Goal: Task Accomplishment & Management: Manage account settings

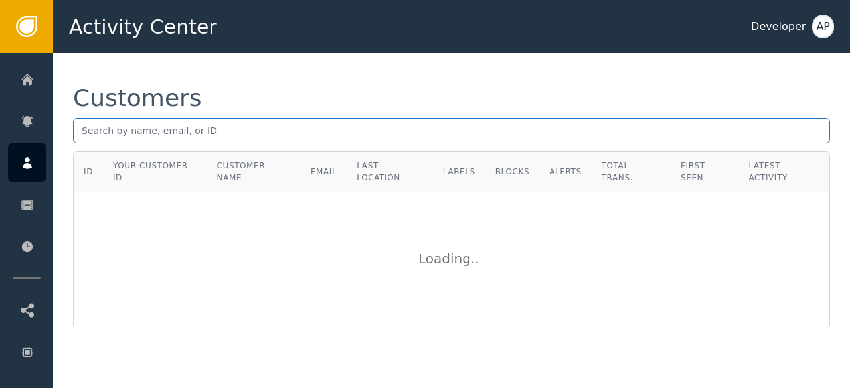
click at [103, 129] on input "text" at bounding box center [451, 130] width 757 height 25
paste input "[EMAIL_ADDRESS][DOMAIN_NAME]"
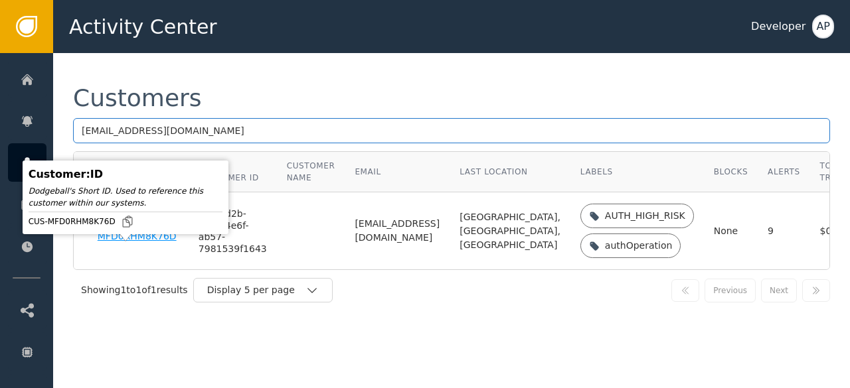
type input "[EMAIL_ADDRESS][DOMAIN_NAME]"
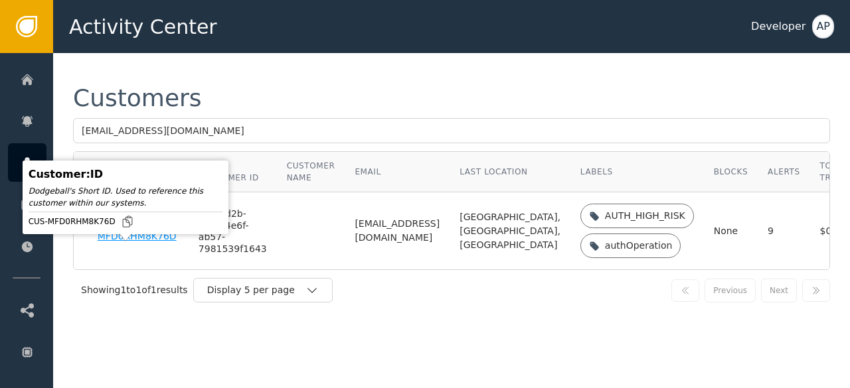
click at [110, 243] on div "CUS-MFD0RHM8K76D" at bounding box center [138, 231] width 81 height 23
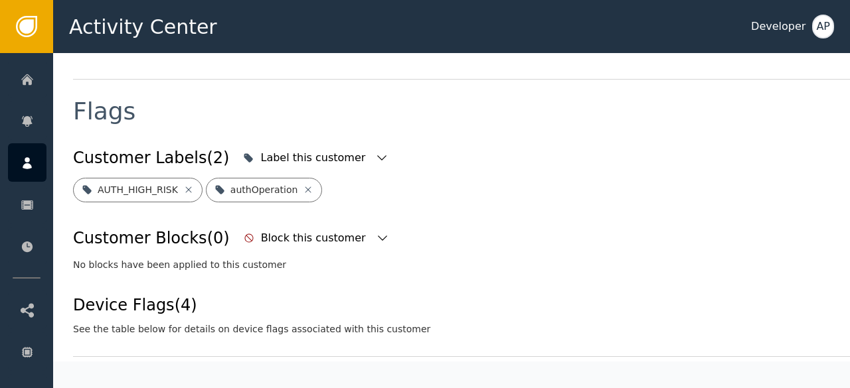
scroll to position [441, 0]
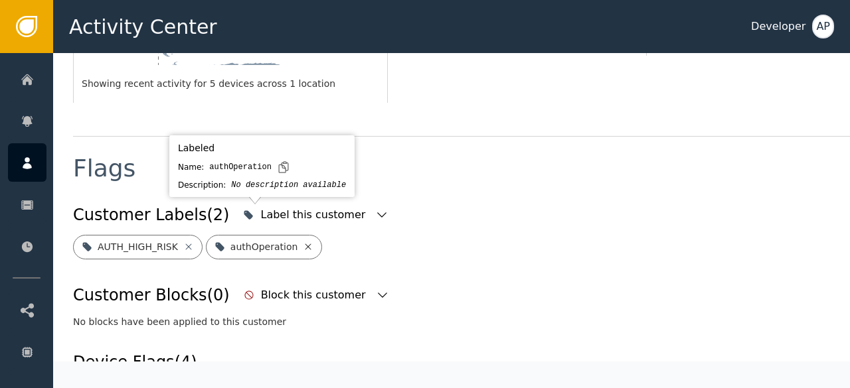
click at [303, 242] on icon at bounding box center [308, 247] width 11 height 11
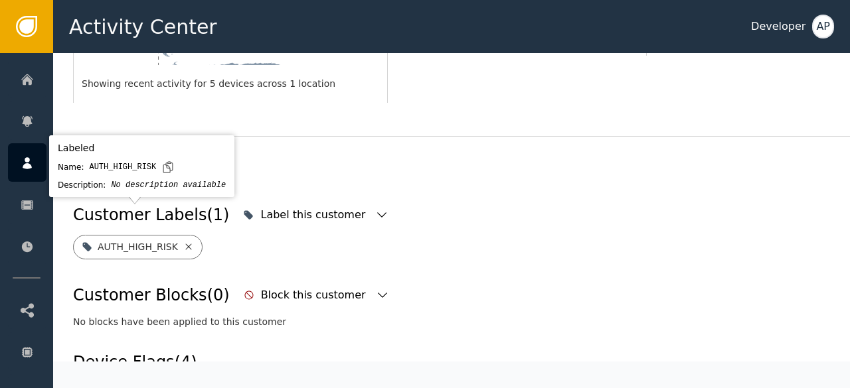
click at [183, 242] on icon at bounding box center [188, 247] width 11 height 11
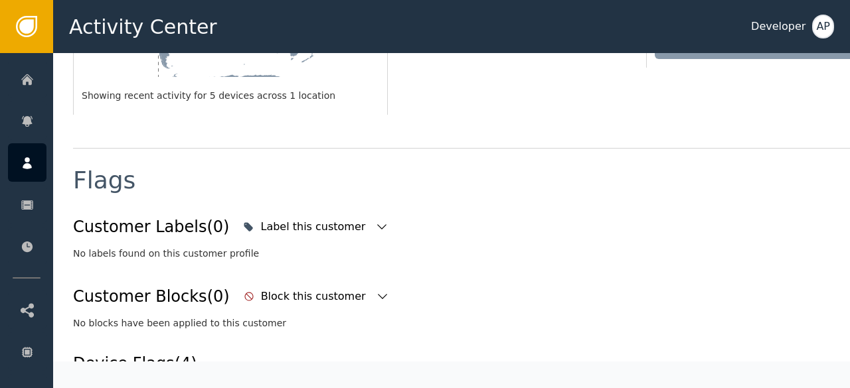
scroll to position [423, 0]
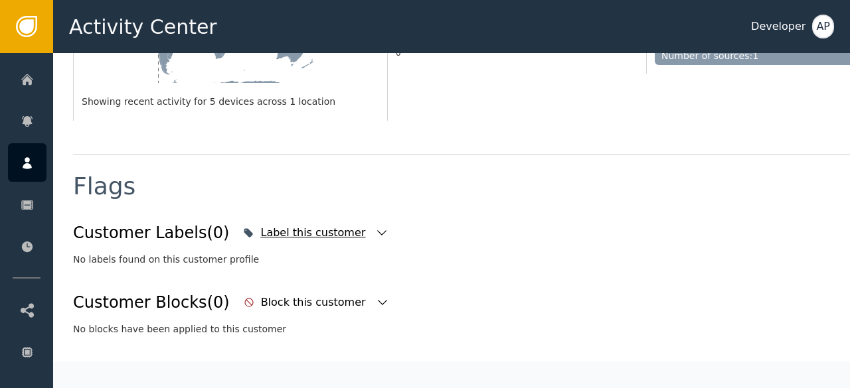
click at [377, 230] on icon "button" at bounding box center [381, 232] width 9 height 5
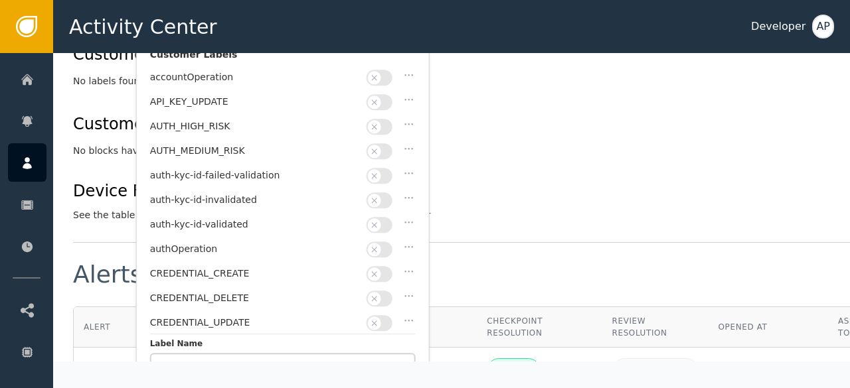
scroll to position [602, 0]
click at [387, 216] on button "button" at bounding box center [379, 224] width 26 height 16
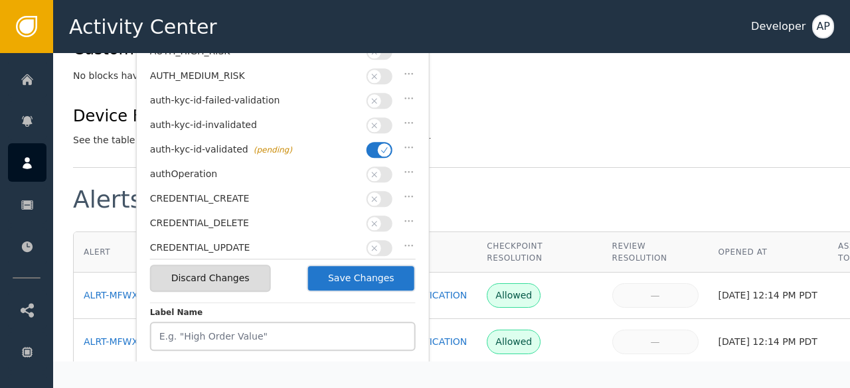
scroll to position [677, 0]
click at [365, 276] on button "Save Changes" at bounding box center [361, 277] width 109 height 27
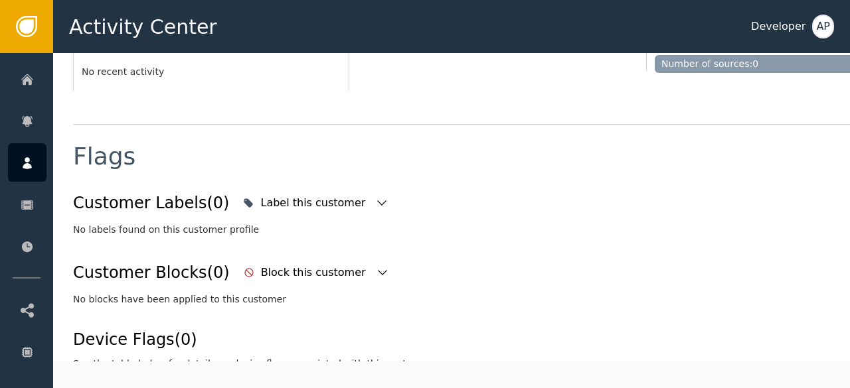
scroll to position [425, 0]
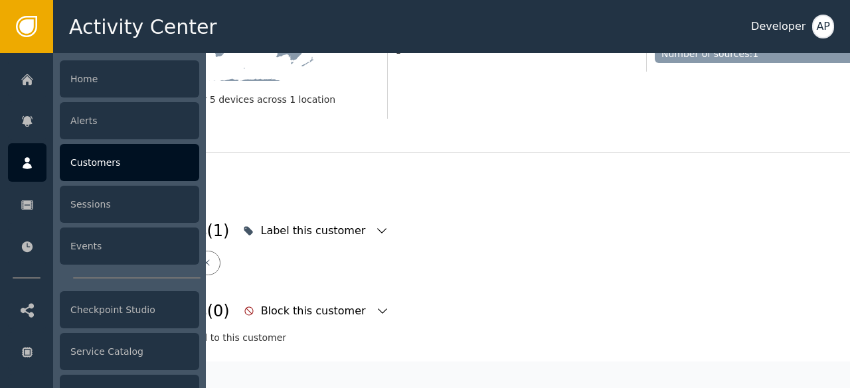
click at [102, 166] on div "Customers" at bounding box center [129, 162] width 139 height 37
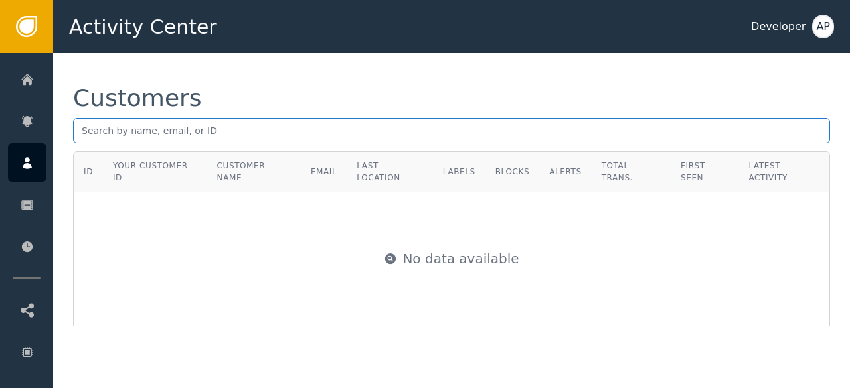
click at [86, 119] on input "text" at bounding box center [451, 130] width 757 height 25
paste input "[PERSON_NAME][EMAIL_ADDRESS][DOMAIN_NAME]"
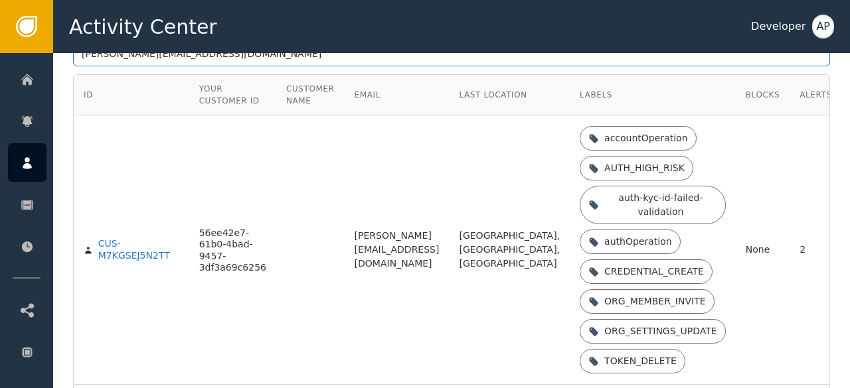
scroll to position [78, 0]
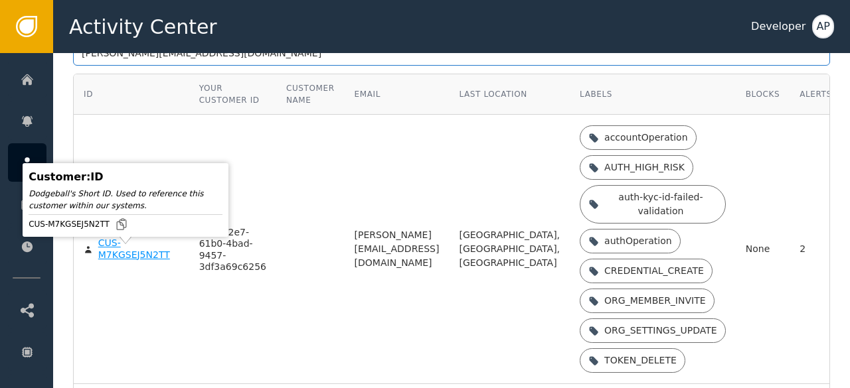
type input "[PERSON_NAME][EMAIL_ADDRESS][DOMAIN_NAME]"
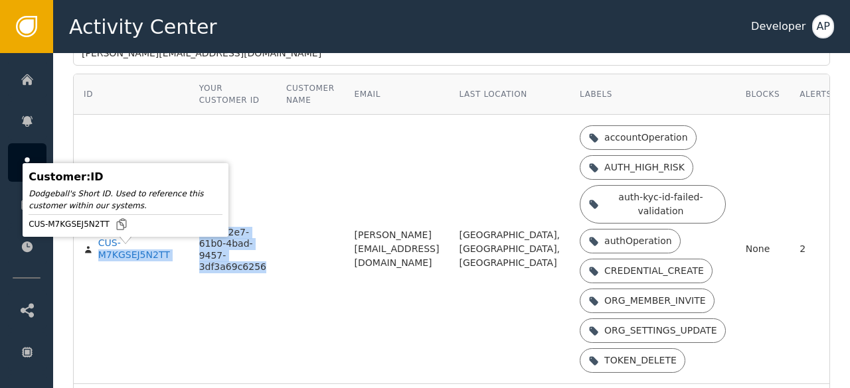
drag, startPoint x: 118, startPoint y: 257, endPoint x: 291, endPoint y: 292, distance: 176.1
click at [291, 292] on tr "CUS-M7KGSEJ5N2TT 56ee42e7-61b0-4bad-9457-3df3a69c6256 [PERSON_NAME][EMAIL_ADDRE…" at bounding box center [538, 249] width 929 height 269
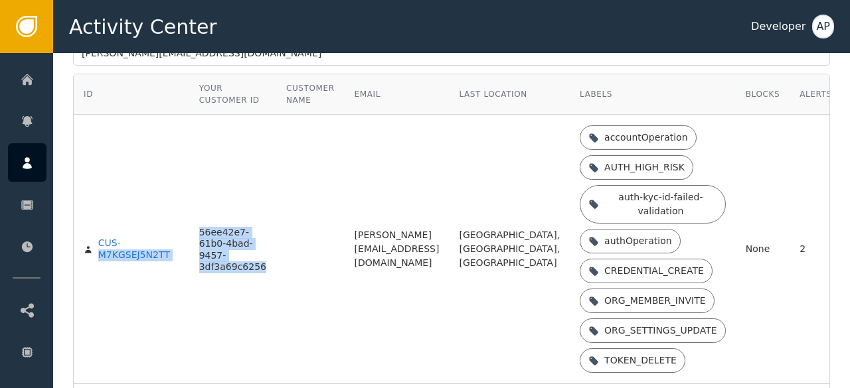
click at [166, 322] on td "CUS-M7KGSEJ5N2TT" at bounding box center [131, 249] width 115 height 269
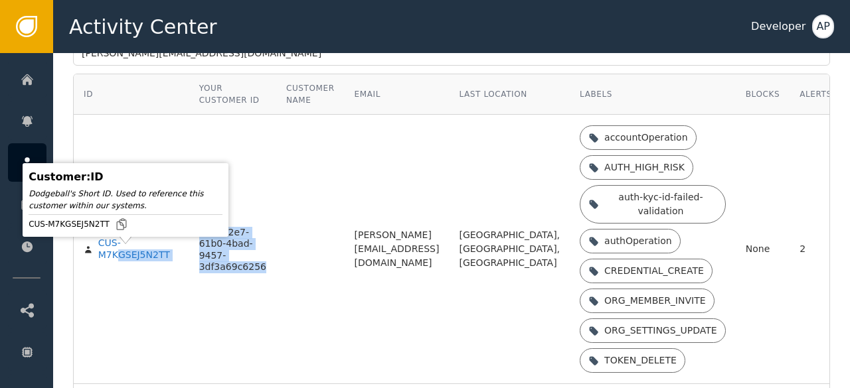
drag, startPoint x: 117, startPoint y: 263, endPoint x: 308, endPoint y: 317, distance: 198.6
click at [308, 317] on tr "CUS-M7KGSEJ5N2TT 56ee42e7-61b0-4bad-9457-3df3a69c6256 [PERSON_NAME][EMAIL_ADDRE…" at bounding box center [538, 249] width 929 height 269
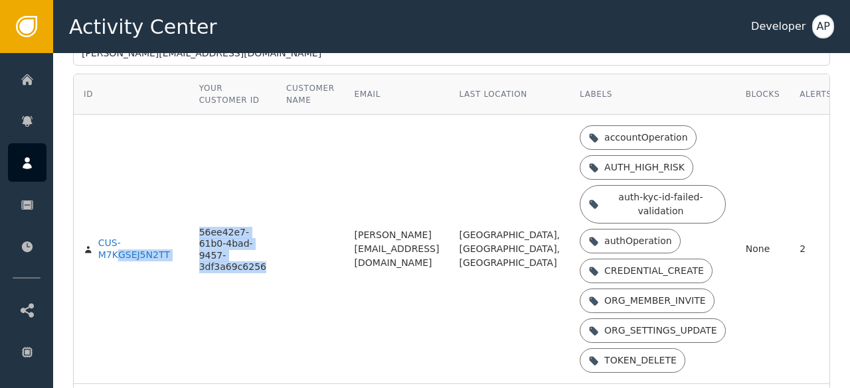
click at [303, 319] on td at bounding box center [310, 249] width 68 height 269
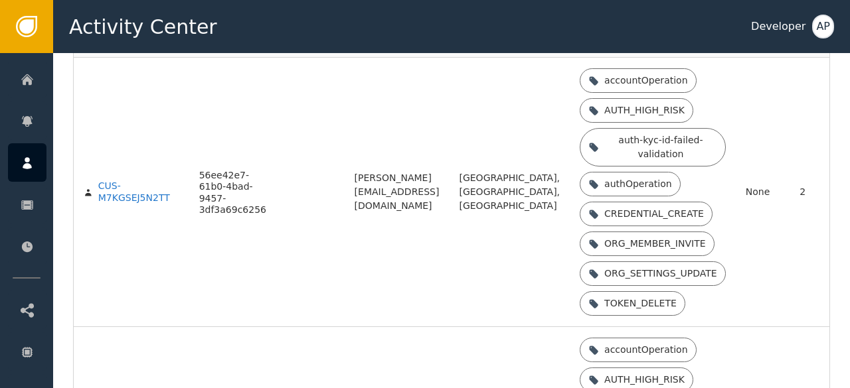
scroll to position [135, 0]
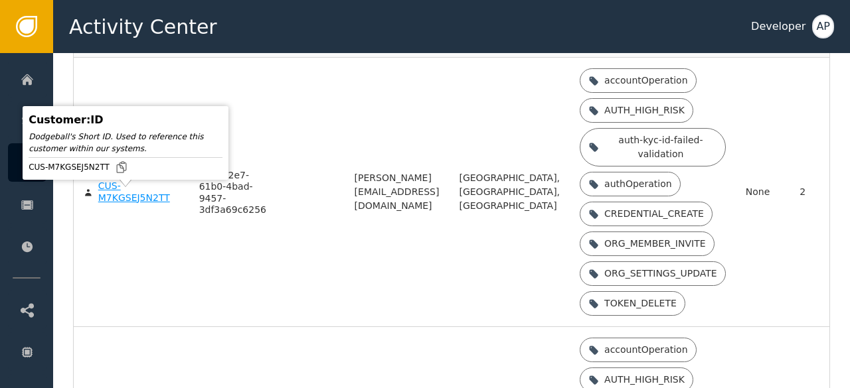
click at [122, 204] on div "CUS-M7KGSEJ5N2TT" at bounding box center [138, 192] width 81 height 23
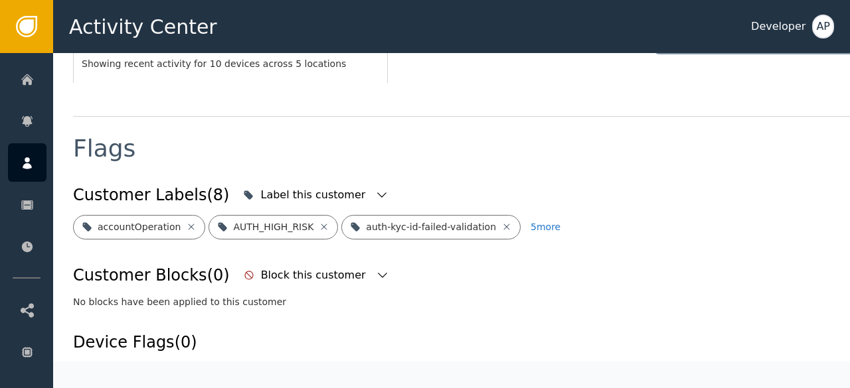
scroll to position [443, 0]
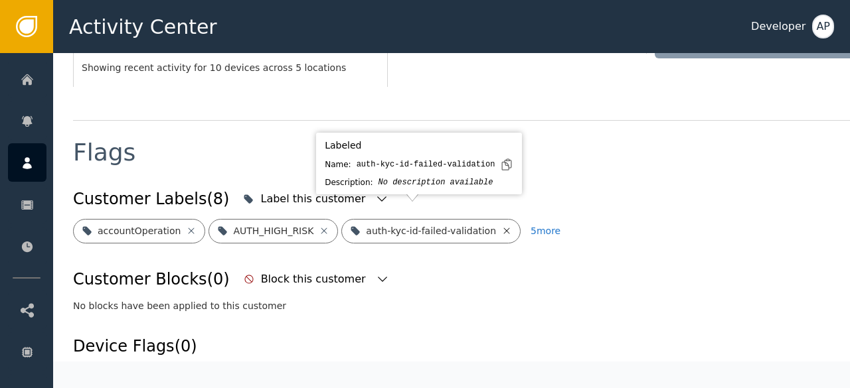
click at [501, 226] on icon at bounding box center [506, 231] width 11 height 11
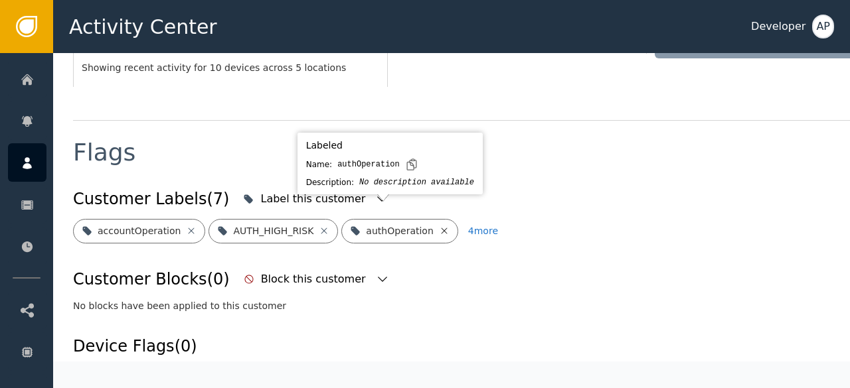
click at [439, 226] on icon at bounding box center [444, 231] width 11 height 11
click at [471, 226] on icon at bounding box center [476, 231] width 11 height 11
click at [473, 226] on icon at bounding box center [478, 231] width 11 height 11
click at [484, 226] on icon at bounding box center [489, 231] width 11 height 11
click at [443, 226] on icon at bounding box center [448, 231] width 11 height 11
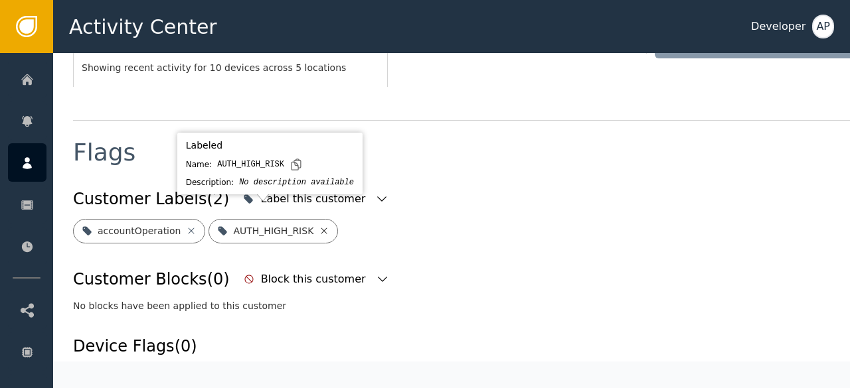
click at [319, 226] on icon at bounding box center [324, 231] width 11 height 11
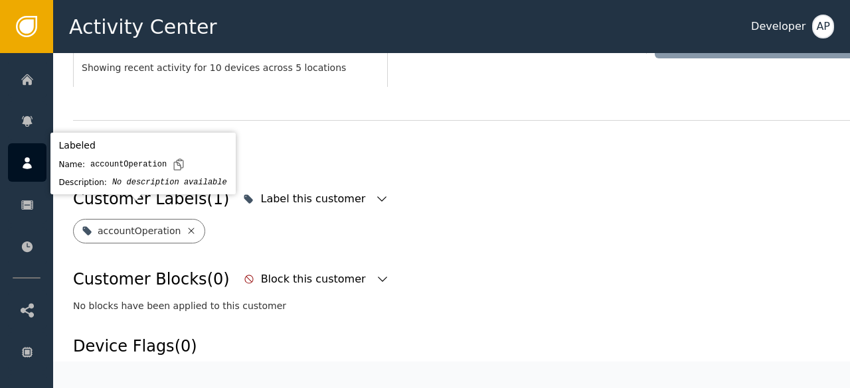
click at [188, 228] on icon at bounding box center [191, 231] width 6 height 6
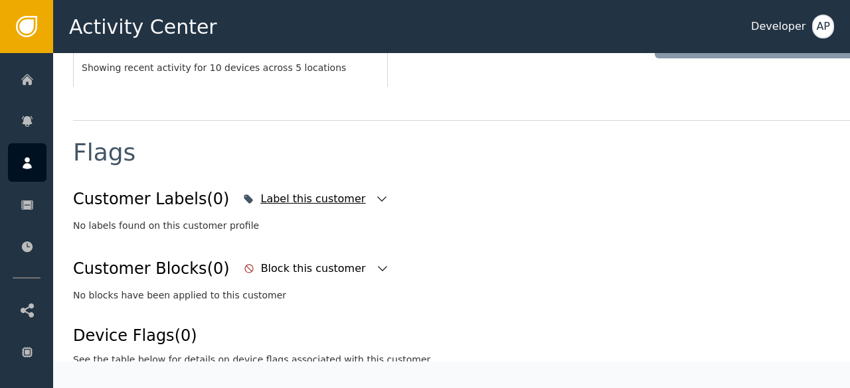
click at [377, 196] on icon "button" at bounding box center [381, 198] width 9 height 5
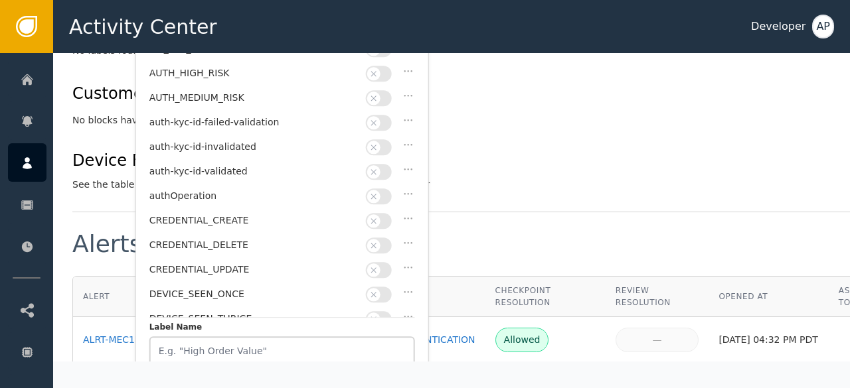
scroll to position [0, 0]
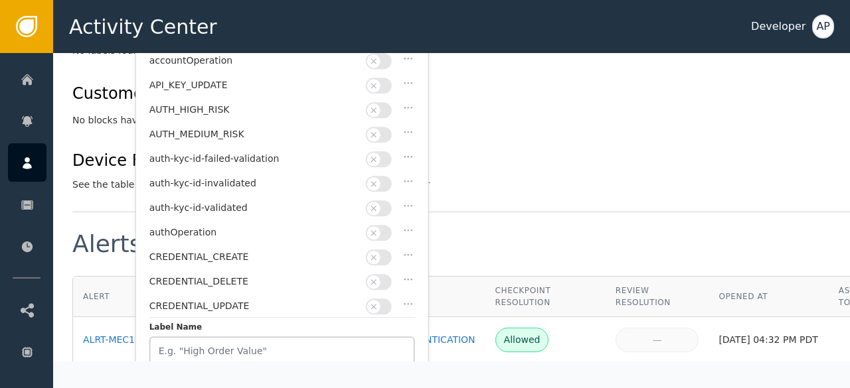
click at [386, 200] on button "button" at bounding box center [379, 208] width 26 height 16
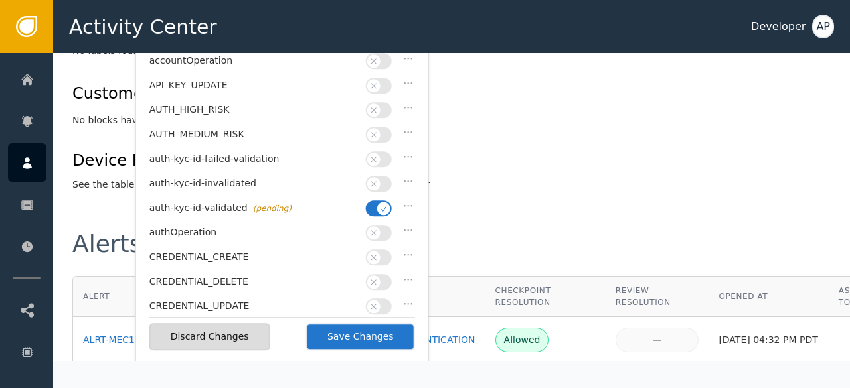
click at [473, 183] on div "Flags Customer Labels (0) Label this customer Customer Labels accountOperation …" at bounding box center [488, 79] width 832 height 267
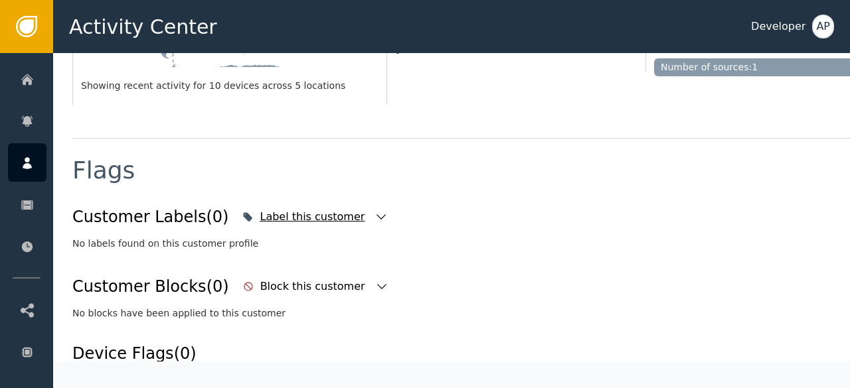
click at [374, 210] on icon "button" at bounding box center [380, 216] width 13 height 13
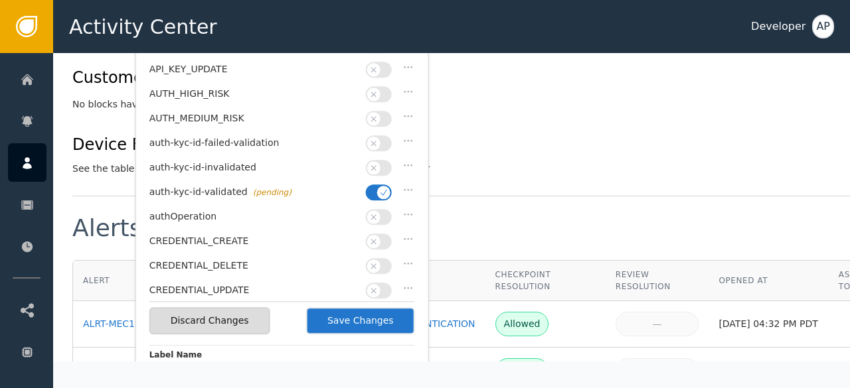
scroll to position [634, 1]
click at [374, 322] on button "Save Changes" at bounding box center [360, 320] width 109 height 27
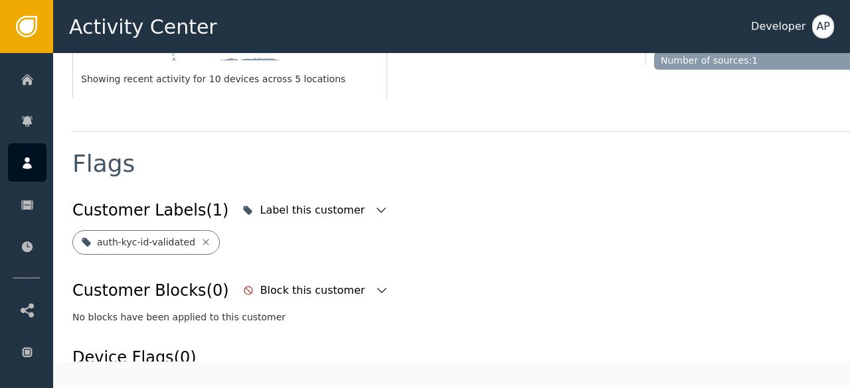
scroll to position [425, 1]
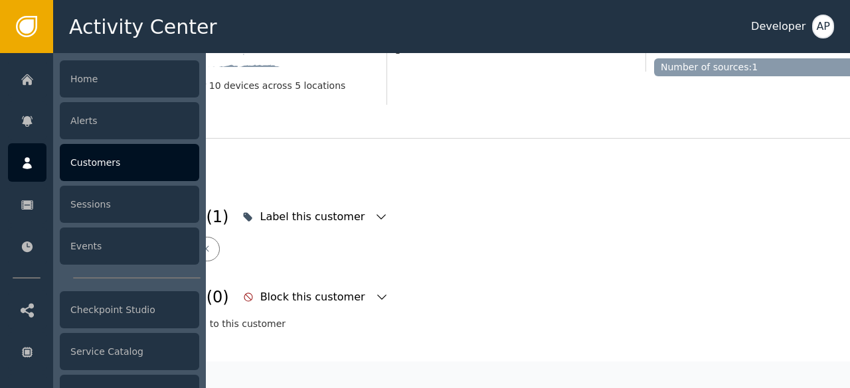
click at [86, 161] on div "Customers" at bounding box center [129, 162] width 139 height 37
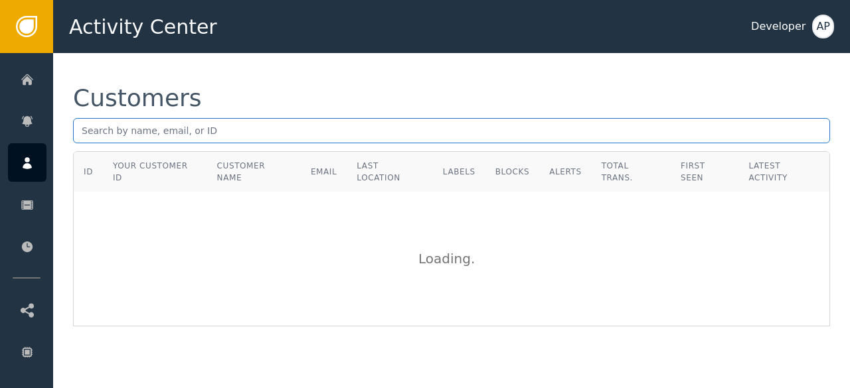
click at [101, 130] on input "text" at bounding box center [451, 130] width 757 height 25
paste input "[PERSON_NAME][EMAIL_ADDRESS][DOMAIN_NAME]"
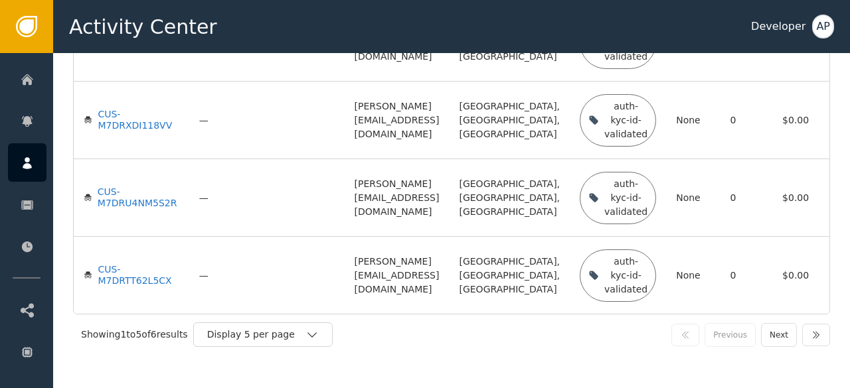
scroll to position [425, 0]
type input "[PERSON_NAME][EMAIL_ADDRESS][DOMAIN_NAME]"
click at [319, 333] on icon "button" at bounding box center [311, 335] width 13 height 13
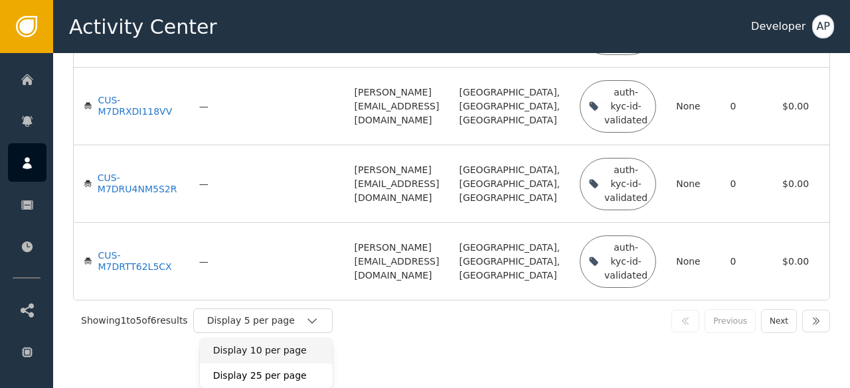
click at [281, 358] on div "Display 10 per page" at bounding box center [266, 351] width 106 height 14
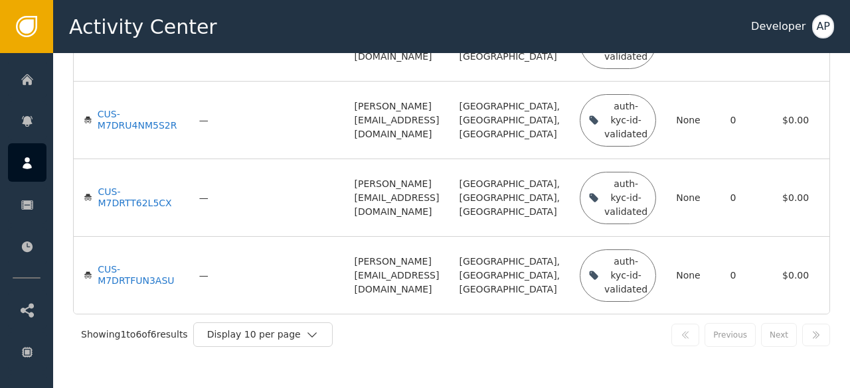
scroll to position [504, 0]
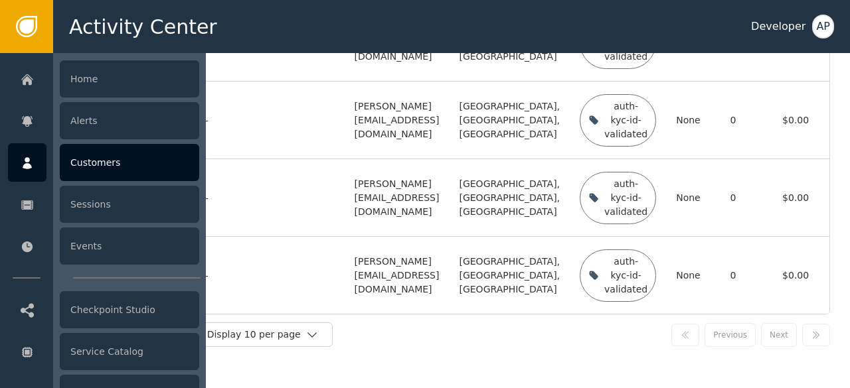
click at [79, 159] on div "Customers" at bounding box center [129, 162] width 139 height 37
click at [88, 164] on div "Customers" at bounding box center [129, 162] width 139 height 37
click at [91, 163] on div "Customers" at bounding box center [129, 162] width 139 height 37
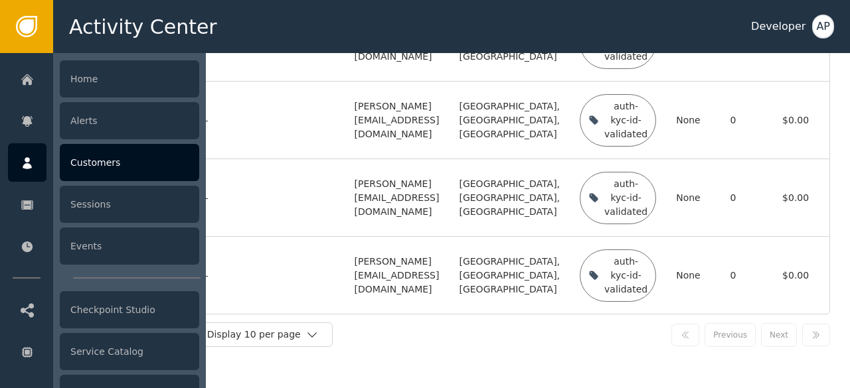
click at [27, 162] on icon at bounding box center [27, 163] width 9 height 12
click at [214, 175] on div "Home Alerts Customers Sessions Events Checkpoint Studio Service Catalog Allow/D…" at bounding box center [109, 220] width 219 height 335
click at [86, 165] on div "Customers" at bounding box center [129, 162] width 139 height 37
